Goal: Task Accomplishment & Management: Use online tool/utility

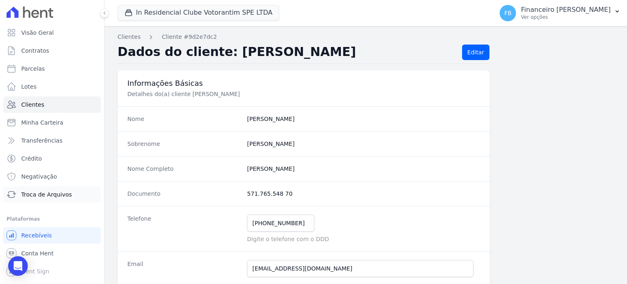
click at [61, 194] on span "Troca de Arquivos" at bounding box center [46, 194] width 51 height 8
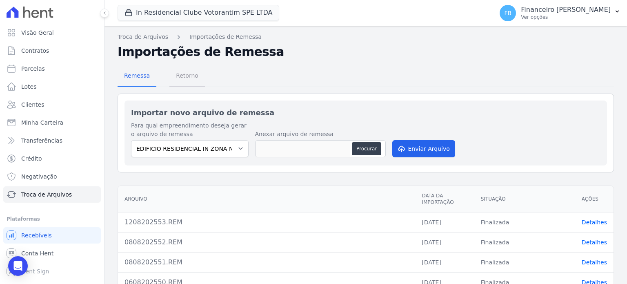
click at [192, 70] on span "Retorno" at bounding box center [187, 75] width 32 height 16
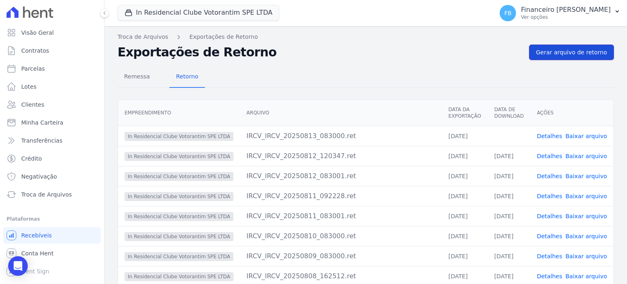
click at [573, 53] on span "Gerar arquivo de retorno" at bounding box center [571, 52] width 71 height 8
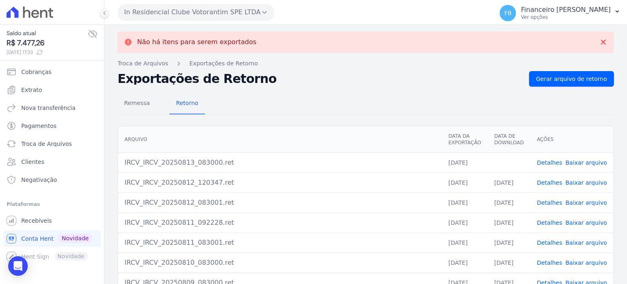
click at [596, 161] on link "Baixar arquivo" at bounding box center [587, 162] width 42 height 7
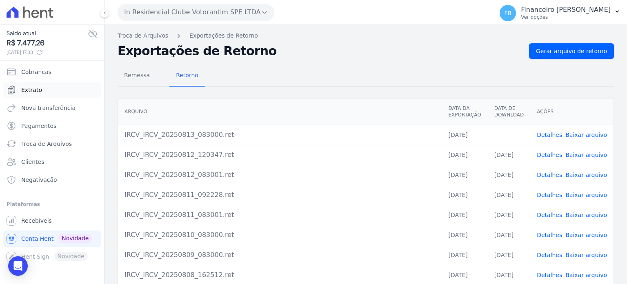
click at [49, 89] on link "Extrato" at bounding box center [52, 90] width 98 height 16
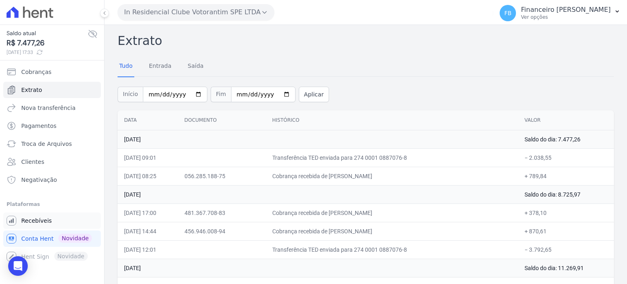
click at [47, 224] on span "Recebíveis" at bounding box center [36, 220] width 31 height 8
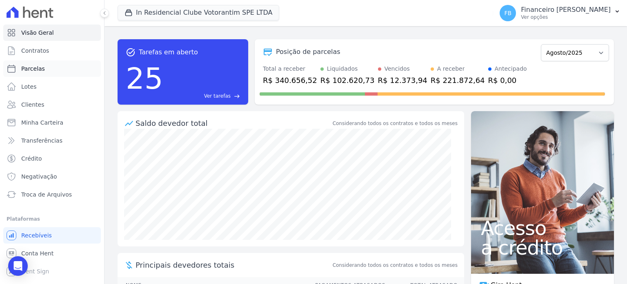
click at [53, 72] on link "Parcelas" at bounding box center [52, 68] width 98 height 16
select select
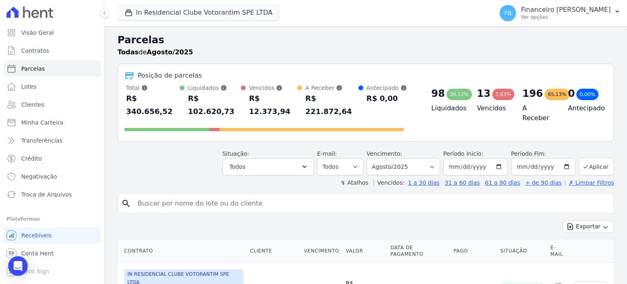
click at [243, 195] on input "search" at bounding box center [372, 203] width 478 height 16
type input "kelvin"
select select
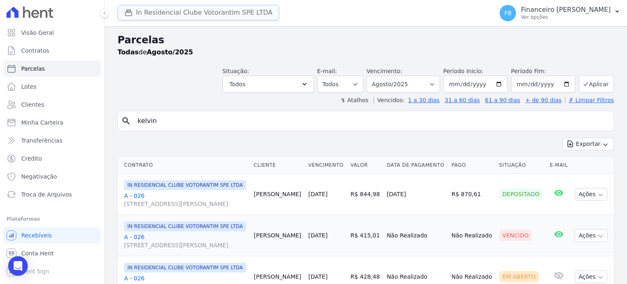
click at [163, 13] on button "In Residencial Clube Votorantim SPE LTDA" at bounding box center [199, 13] width 162 height 16
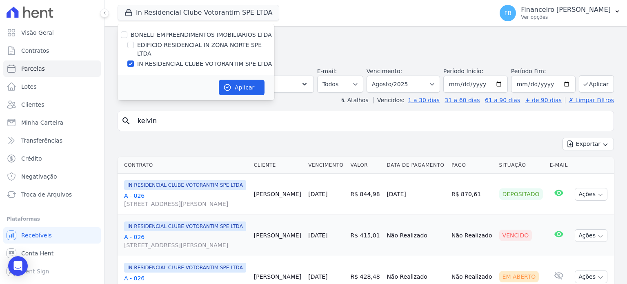
click at [162, 45] on label "EDIFICIO RESIDENCIAL IN ZONA NORTE SPE LTDA" at bounding box center [205, 49] width 137 height 17
click at [134, 45] on input "EDIFICIO RESIDENCIAL IN ZONA NORTE SPE LTDA" at bounding box center [130, 45] width 7 height 7
checkbox input "true"
click at [162, 60] on label "IN RESIDENCIAL CLUBE VOTORANTIM SPE LTDA" at bounding box center [204, 64] width 135 height 9
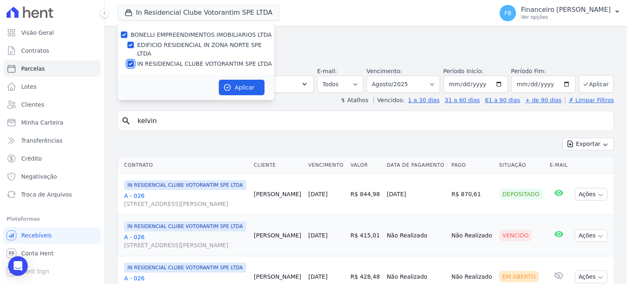
click at [134, 60] on input "IN RESIDENCIAL CLUBE VOTORANTIM SPE LTDA" at bounding box center [130, 63] width 7 height 7
checkbox input "false"
click at [238, 80] on button "Aplicar" at bounding box center [242, 88] width 46 height 16
select select
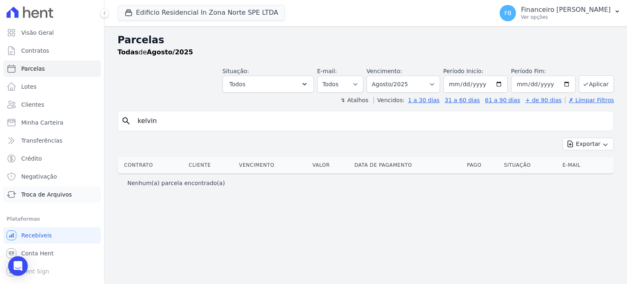
click at [39, 196] on span "Troca de Arquivos" at bounding box center [46, 194] width 51 height 8
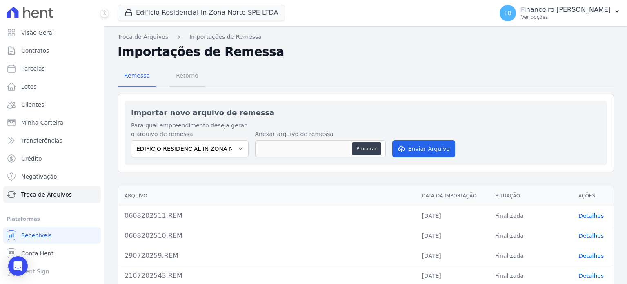
click at [196, 78] on span "Retorno" at bounding box center [187, 75] width 32 height 16
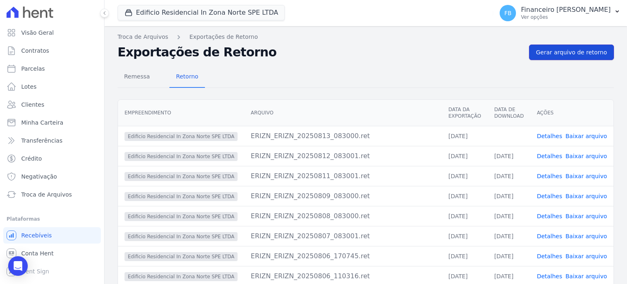
click at [606, 49] on link "Gerar arquivo de retorno" at bounding box center [571, 53] width 85 height 16
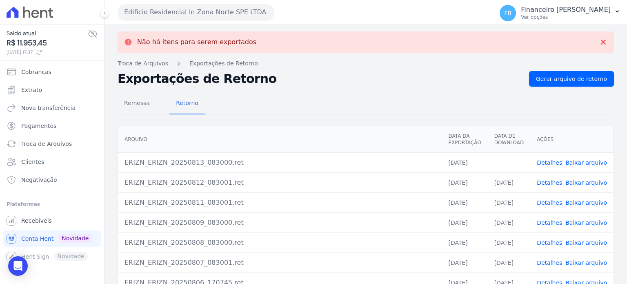
click at [581, 163] on link "Baixar arquivo" at bounding box center [587, 162] width 42 height 7
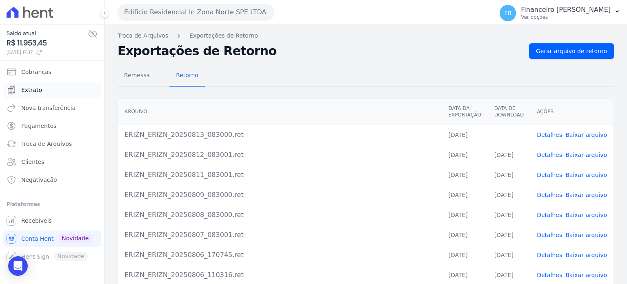
click at [48, 92] on link "Extrato" at bounding box center [52, 90] width 98 height 16
